Goal: Transaction & Acquisition: Purchase product/service

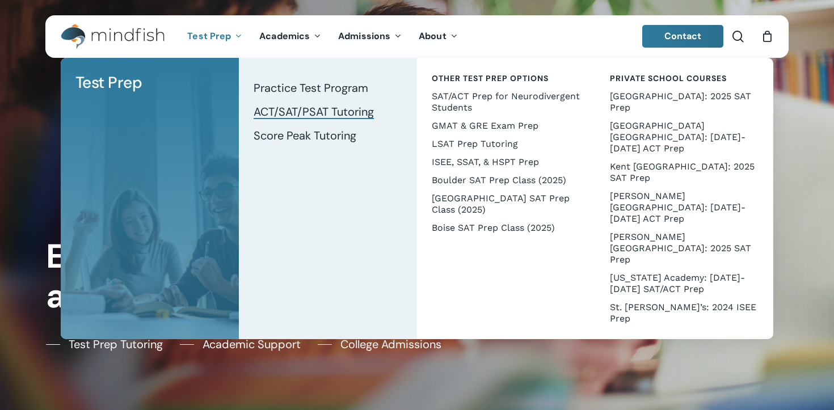
click at [317, 114] on span "ACT/SAT/PSAT Tutoring" at bounding box center [314, 111] width 120 height 15
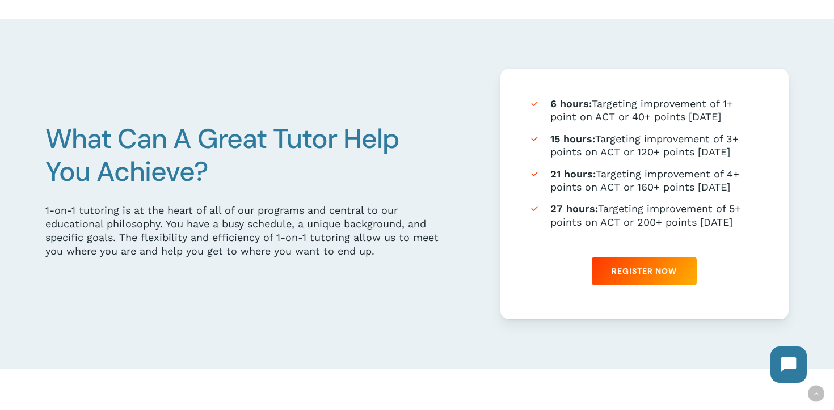
scroll to position [628, 0]
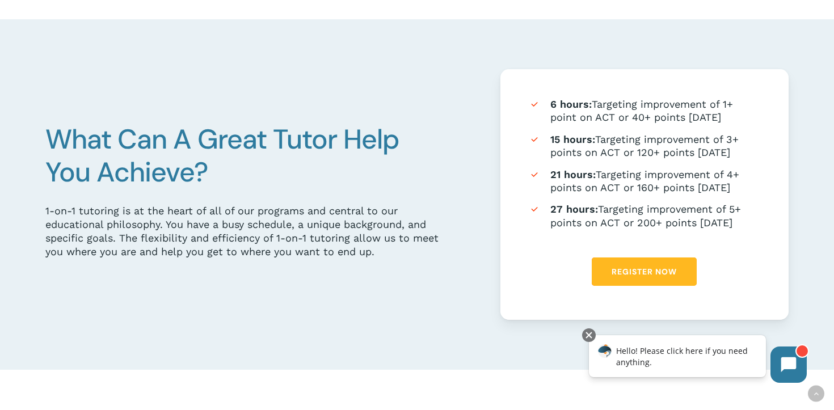
click at [628, 272] on span "Register Now" at bounding box center [643, 271] width 65 height 11
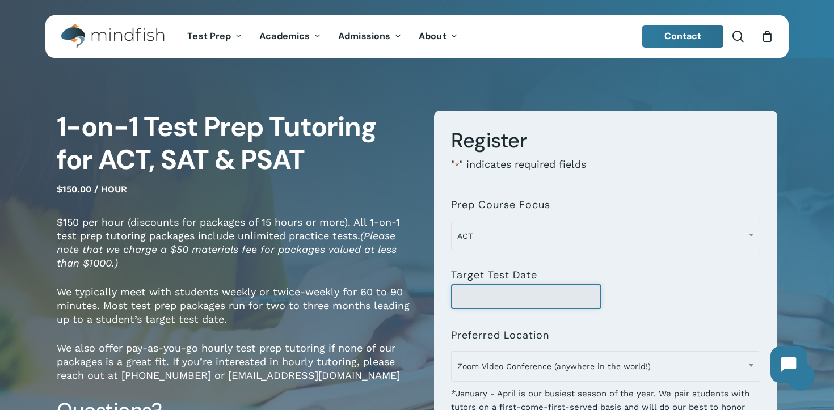
click at [474, 292] on input "Target Test Date" at bounding box center [526, 296] width 150 height 25
type input "**********"
click at [382, 299] on p "We typically meet with students weekly or twice-weekly for 60 to 90 minutes. Mo…" at bounding box center [237, 313] width 360 height 56
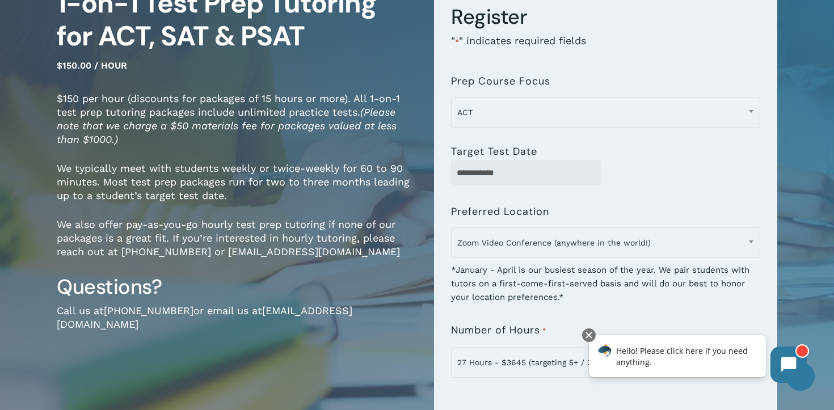
scroll to position [144, 0]
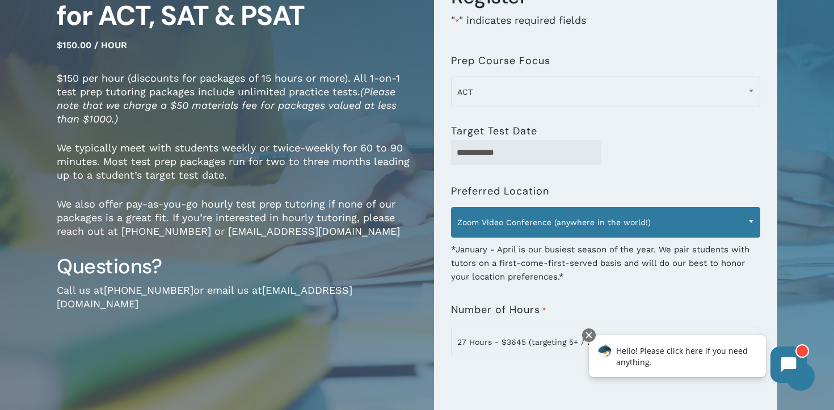
click at [533, 214] on span "Zoom Video Conference (anywhere in the world!)" at bounding box center [606, 222] width 308 height 24
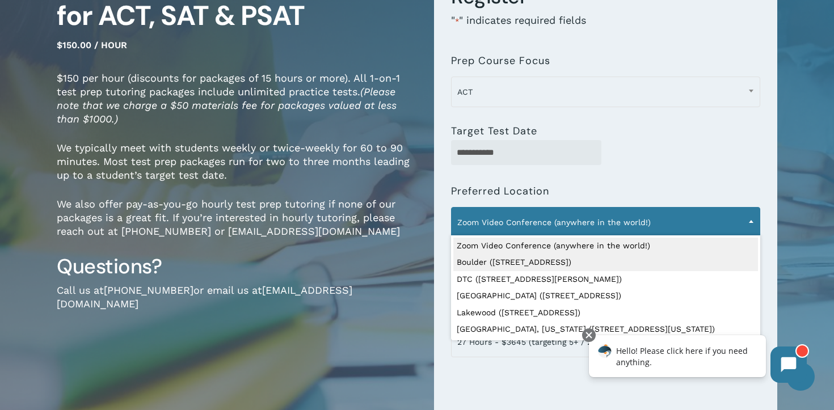
select select "**********"
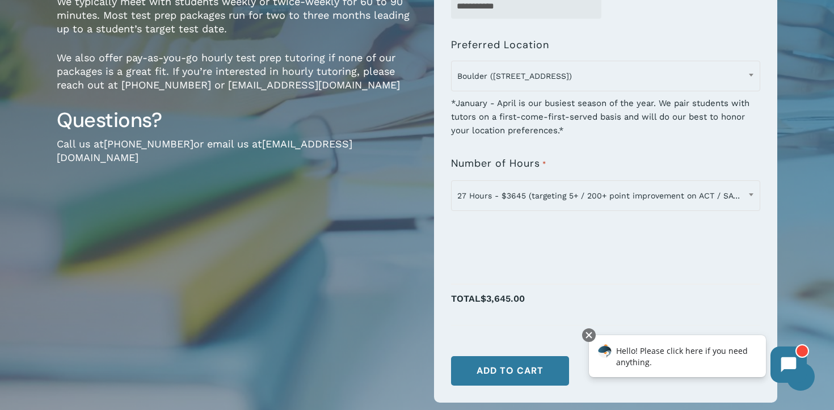
scroll to position [306, 0]
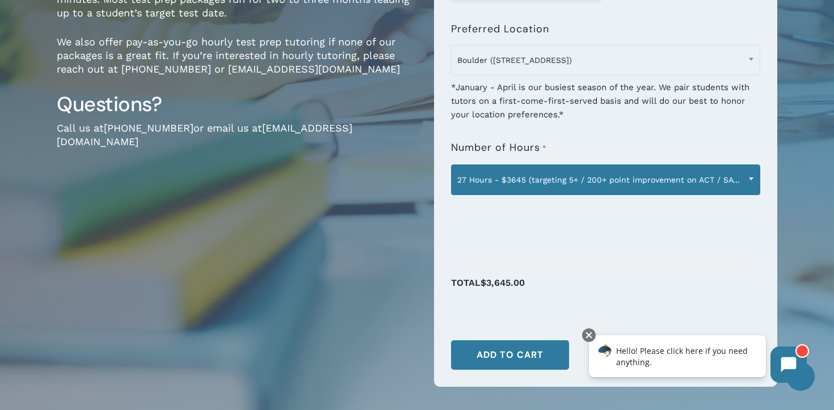
click at [681, 182] on span "27 Hours - $3645 (targeting 5+ / 200+ point improvement on ACT / SAT; reg. $405…" at bounding box center [606, 180] width 308 height 24
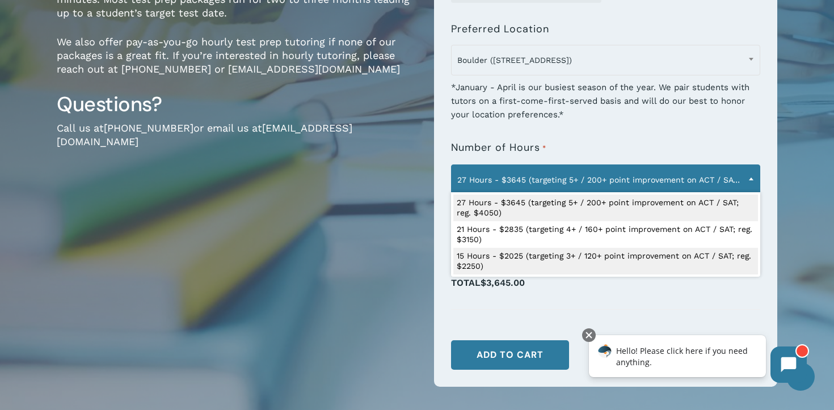
click at [619, 310] on div at bounding box center [605, 317] width 309 height 14
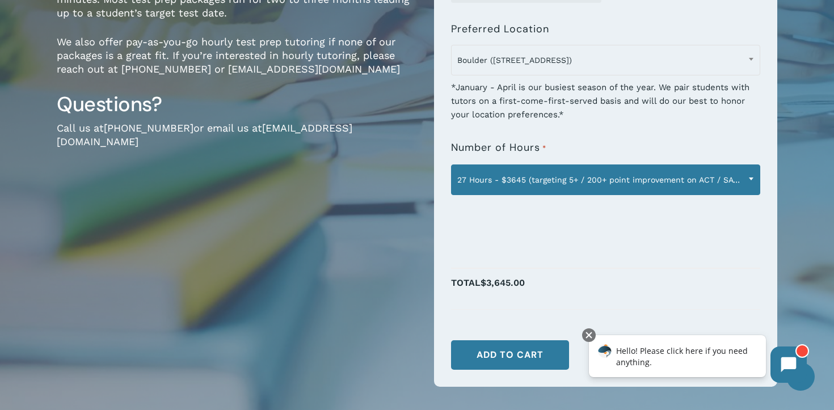
click at [644, 175] on span "27 Hours - $3645 (targeting 5+ / 200+ point improvement on ACT / SAT; reg. $405…" at bounding box center [606, 180] width 308 height 24
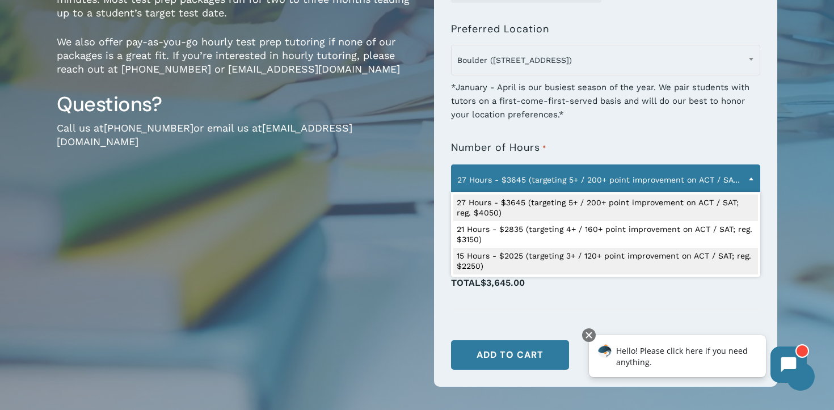
click at [603, 337] on div "Hello! Please click here if you need anything." at bounding box center [677, 356] width 177 height 42
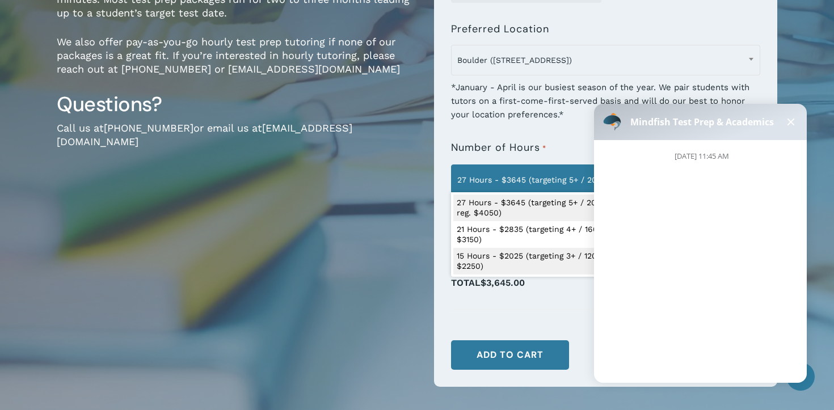
click at [613, 310] on div "August 21st at 11:45 AM" at bounding box center [705, 257] width 222 height 234
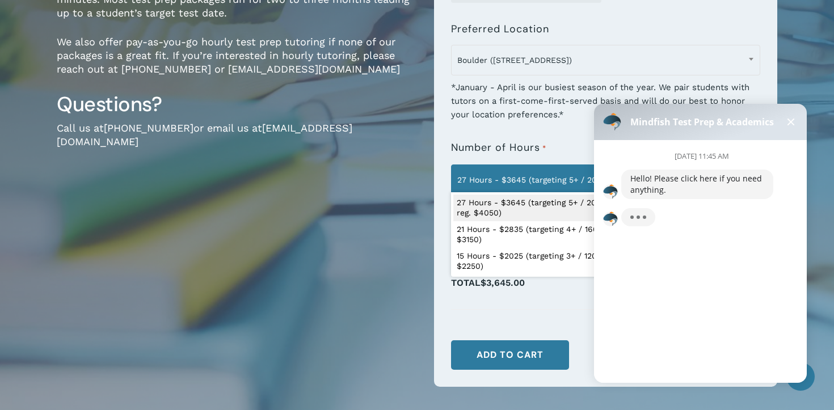
click at [805, 79] on div "1-on-1 Test Prep Tutoring for ACT, SAT & PSAT $150.00 / hour $150 per hour (dis…" at bounding box center [417, 106] width 834 height 686
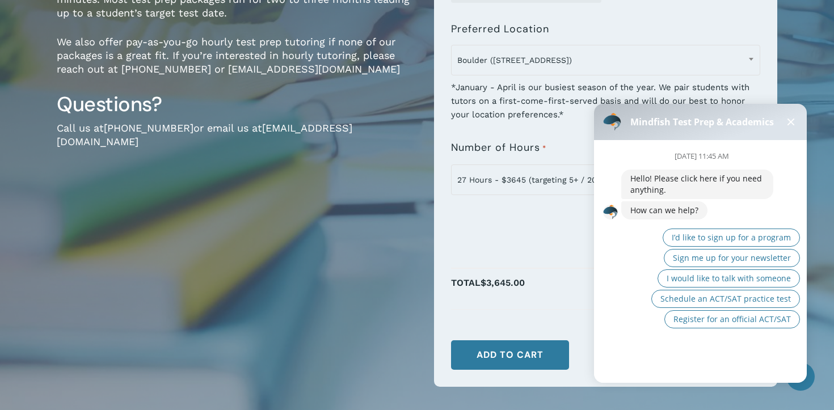
click at [794, 120] on button at bounding box center [791, 122] width 14 height 14
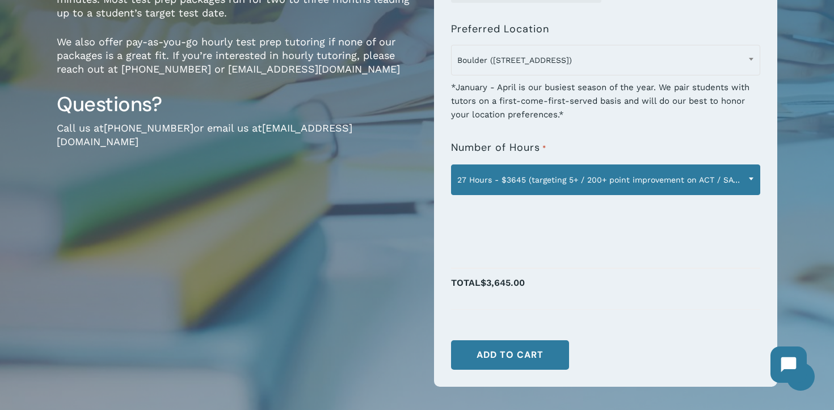
click at [603, 176] on span "27 Hours - $3645 (targeting 5+ / 200+ point improvement on ACT / SAT; reg. $405…" at bounding box center [606, 180] width 308 height 24
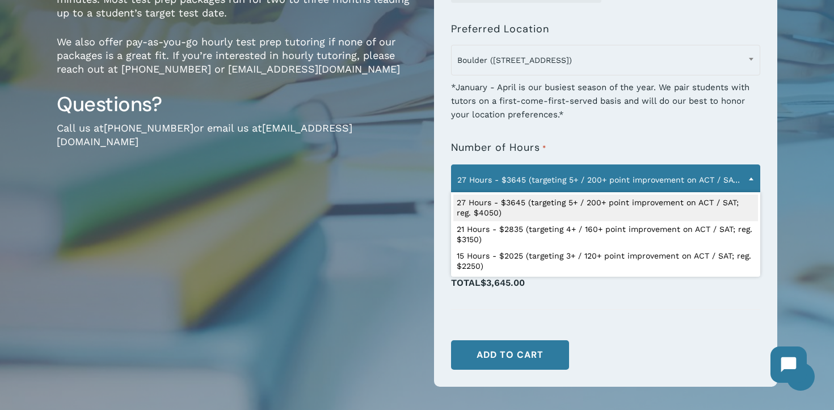
click at [603, 176] on span "27 Hours - $3645 (targeting 5+ / 200+ point improvement on ACT / SAT; reg. $405…" at bounding box center [606, 180] width 308 height 24
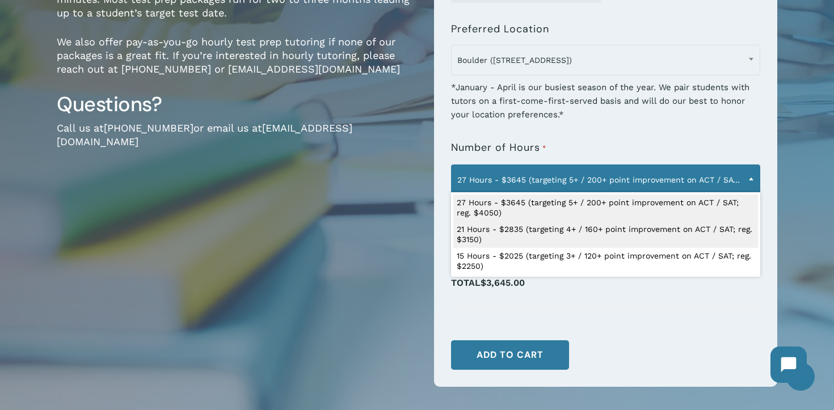
click at [320, 259] on div "1-on-1 Test Prep Tutoring for ACT, SAT & PSAT $150.00 / hour $150 per hour (dis…" at bounding box center [237, 105] width 360 height 603
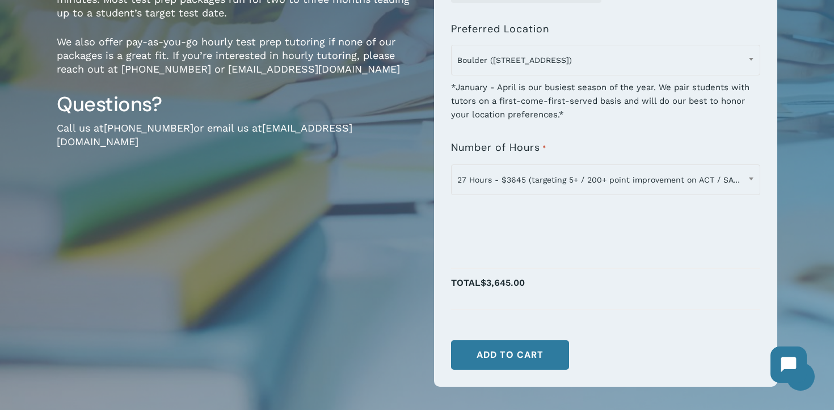
scroll to position [0, 0]
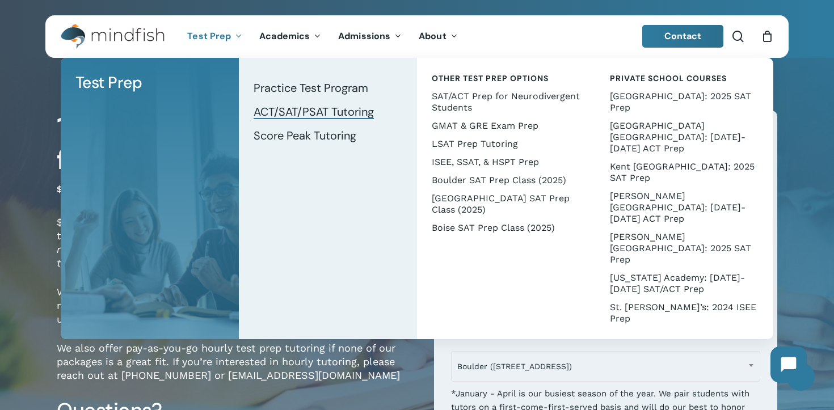
click at [314, 112] on span "ACT/SAT/PSAT Tutoring" at bounding box center [314, 111] width 120 height 15
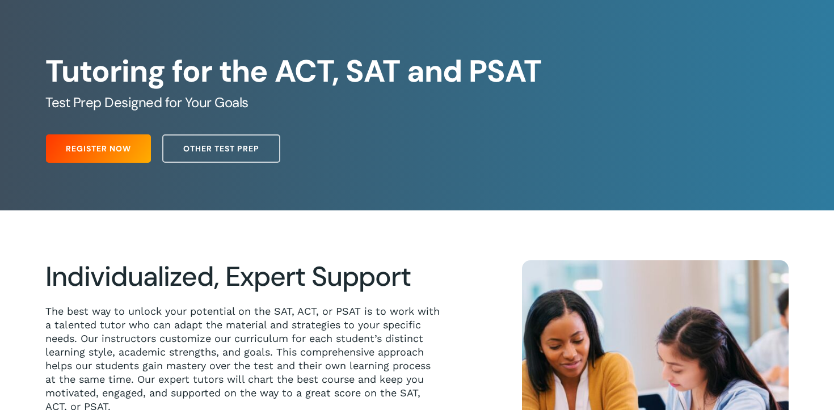
scroll to position [114, 0]
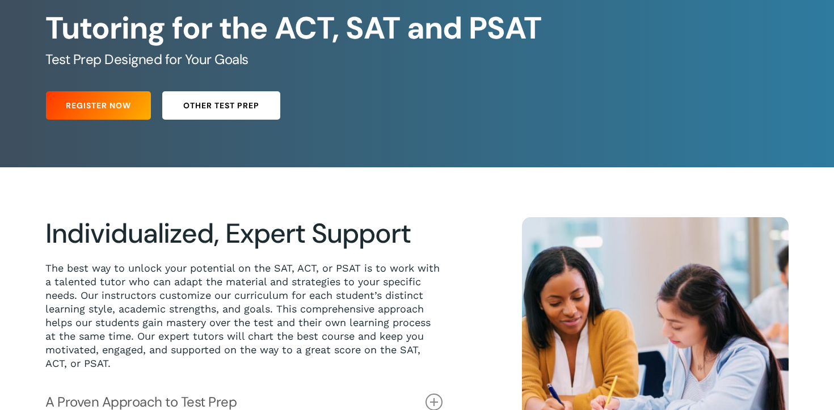
click at [234, 103] on span "Other Test Prep" at bounding box center [221, 105] width 76 height 11
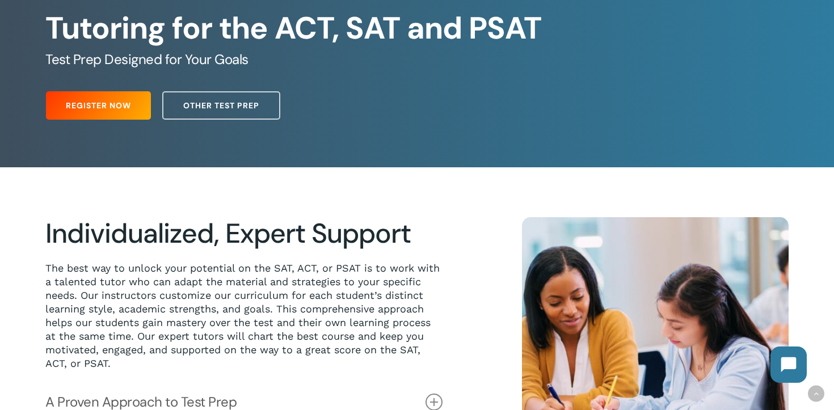
scroll to position [327, 0]
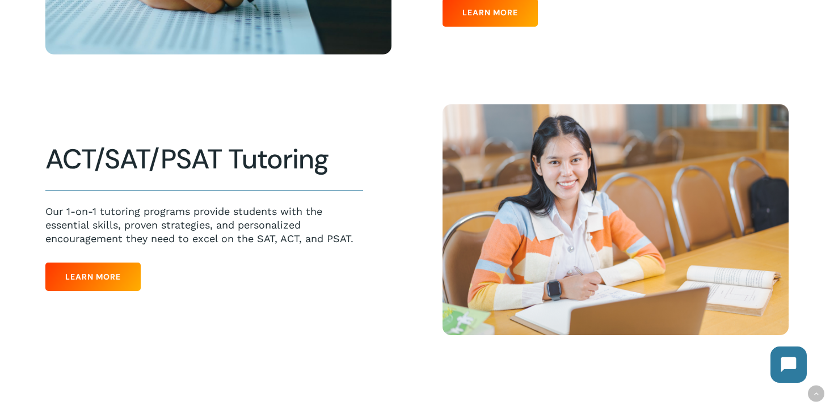
scroll to position [567, 0]
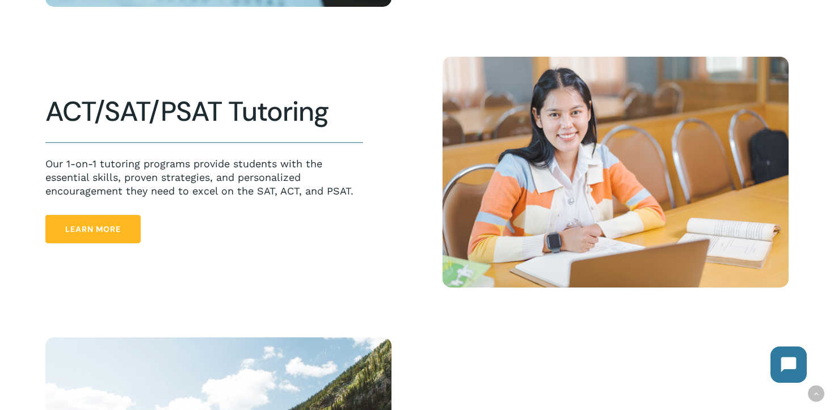
click at [110, 225] on span "Learn More" at bounding box center [93, 228] width 56 height 11
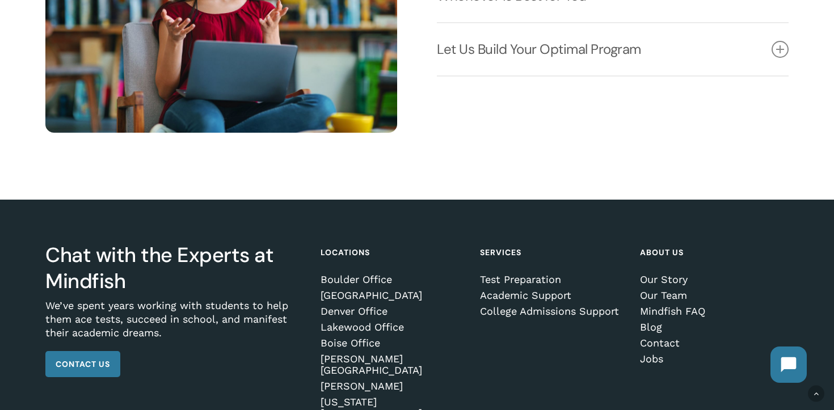
scroll to position [1666, 0]
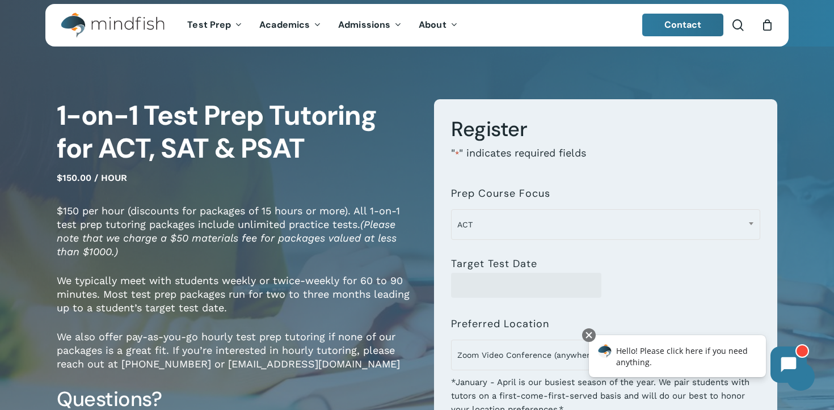
scroll to position [37, 0]
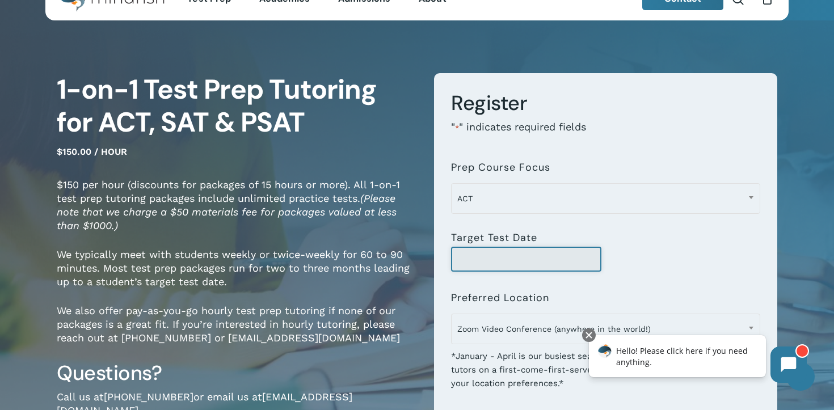
click at [509, 267] on input "Target Test Date" at bounding box center [526, 259] width 150 height 25
type input "*"
type input "**********"
click at [435, 308] on form "**********" at bounding box center [605, 364] width 343 height 583
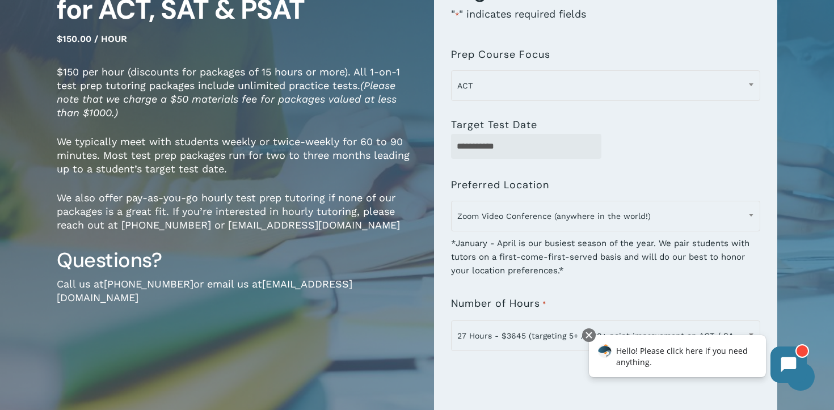
scroll to position [151, 0]
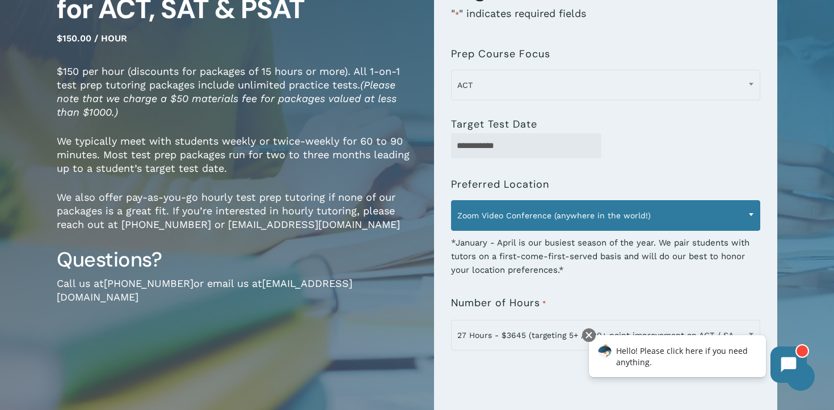
click at [727, 214] on span "Zoom Video Conference (anywhere in the world!)" at bounding box center [606, 216] width 308 height 24
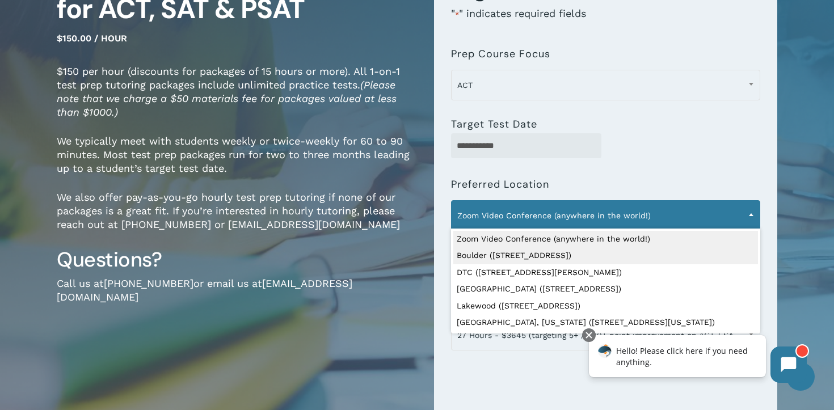
select select "**********"
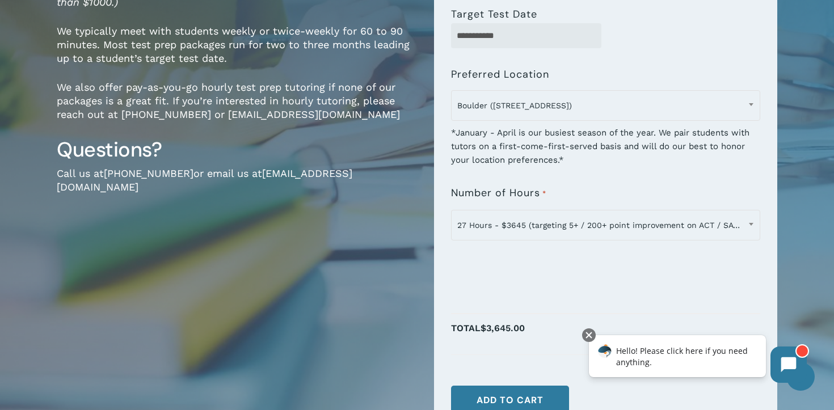
scroll to position [279, 0]
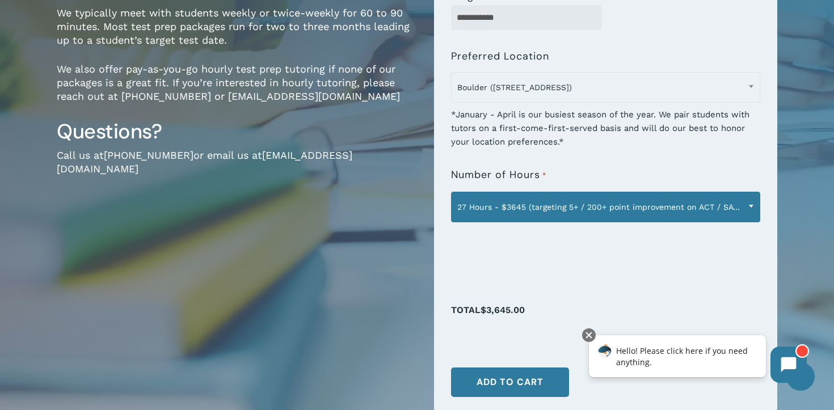
click at [571, 204] on span "27 Hours - $3645 (targeting 5+ / 200+ point improvement on ACT / SAT; reg. $405…" at bounding box center [606, 207] width 308 height 24
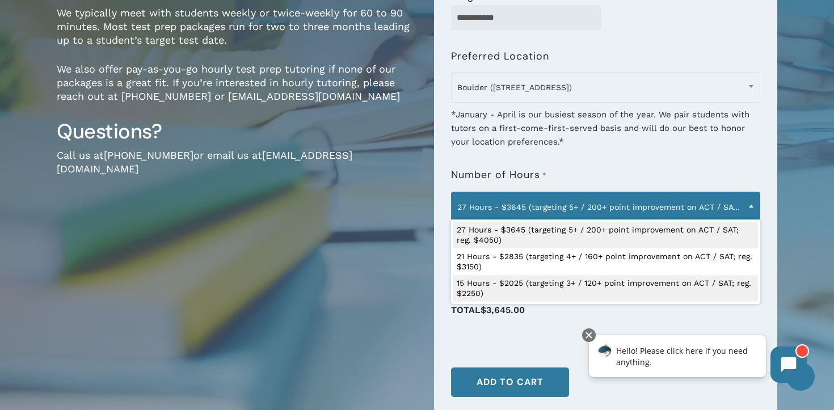
click at [535, 332] on li "Total $3,645.00" at bounding box center [605, 316] width 309 height 41
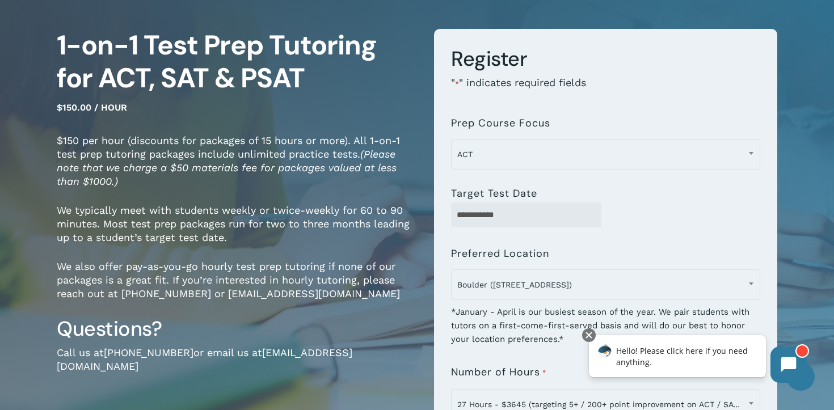
scroll to position [81, 0]
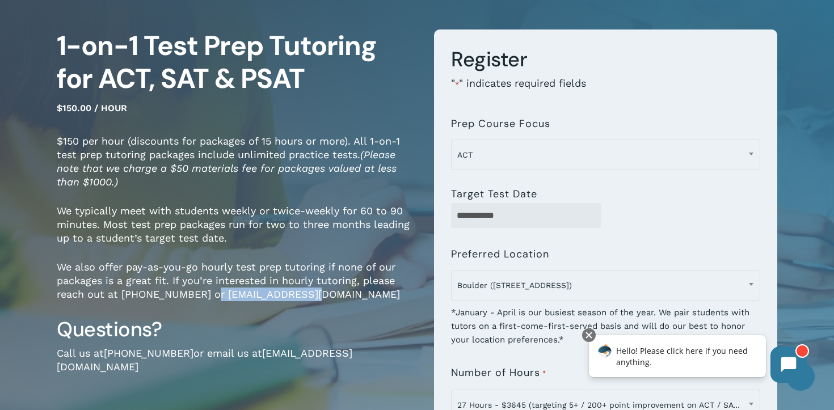
drag, startPoint x: 205, startPoint y: 295, endPoint x: 315, endPoint y: 298, distance: 110.1
click at [315, 298] on p "We also offer pay-as-you-go hourly test prep tutoring if none of our packages i…" at bounding box center [237, 288] width 360 height 56
copy p "[EMAIL_ADDRESS][DOMAIN_NAME]"
